Goal: Find specific page/section

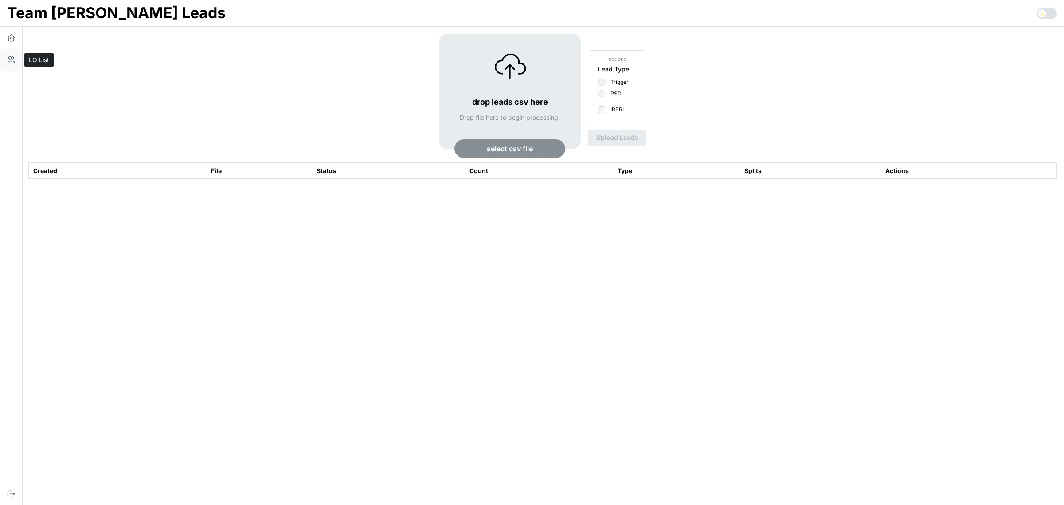
click at [15, 59] on icon "button" at bounding box center [11, 59] width 9 height 9
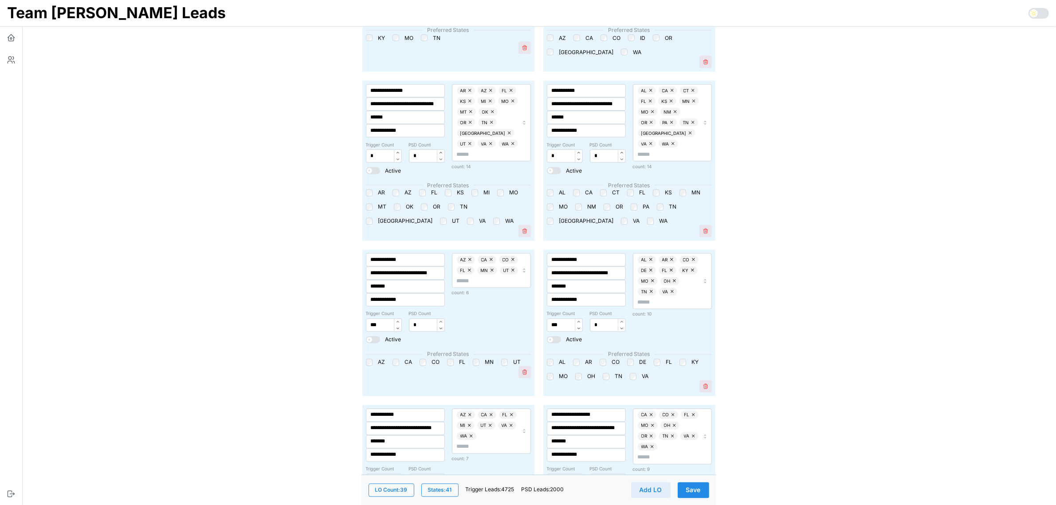
scroll to position [1940, 0]
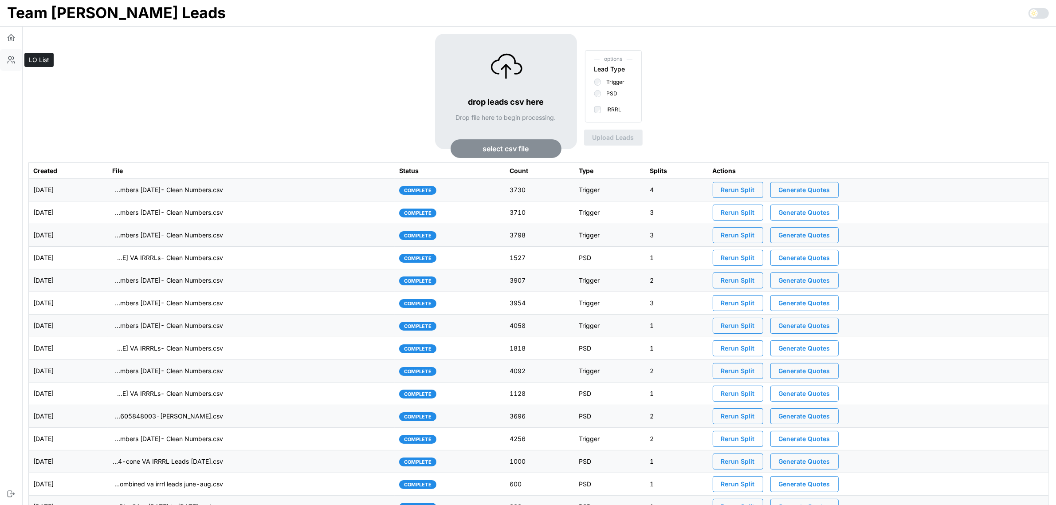
click at [11, 55] on icon "button" at bounding box center [11, 59] width 9 height 9
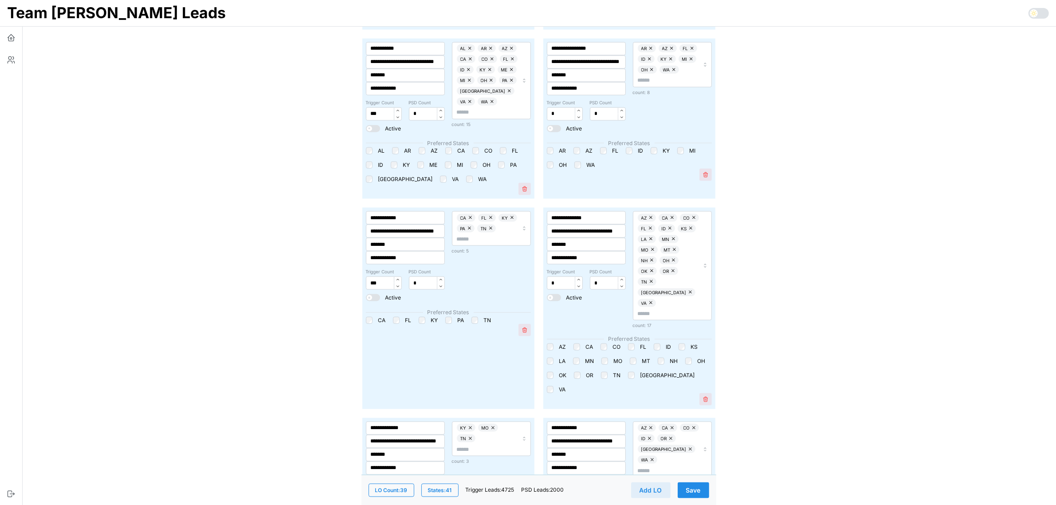
scroll to position [1441, 0]
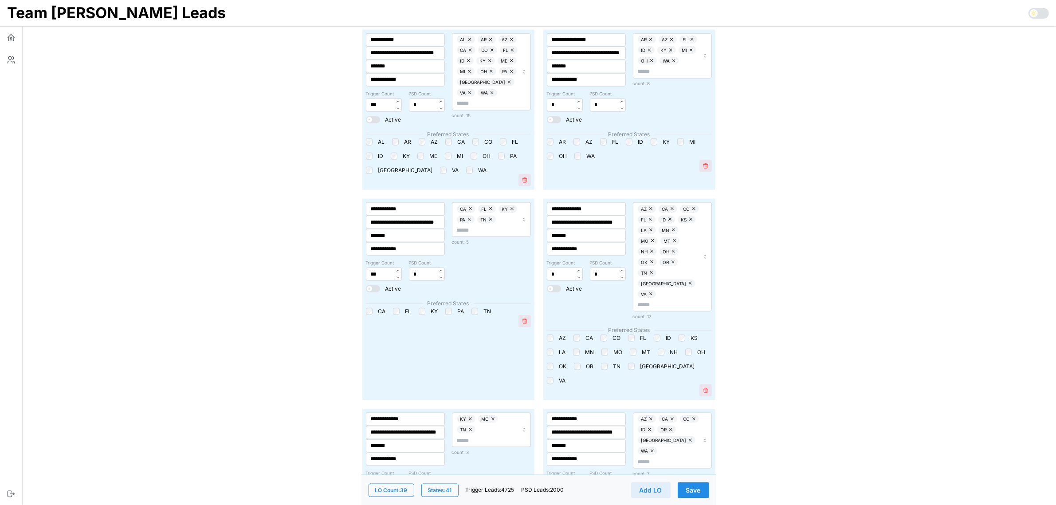
click at [848, 276] on main "**********" at bounding box center [534, 256] width 1041 height 3395
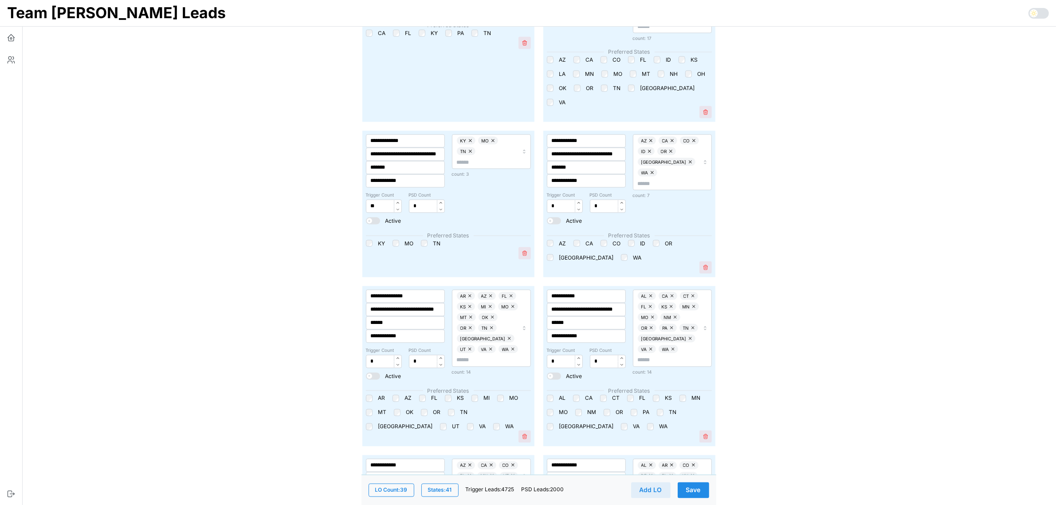
scroll to position [1718, 0]
